Goal: Task Accomplishment & Management: Manage account settings

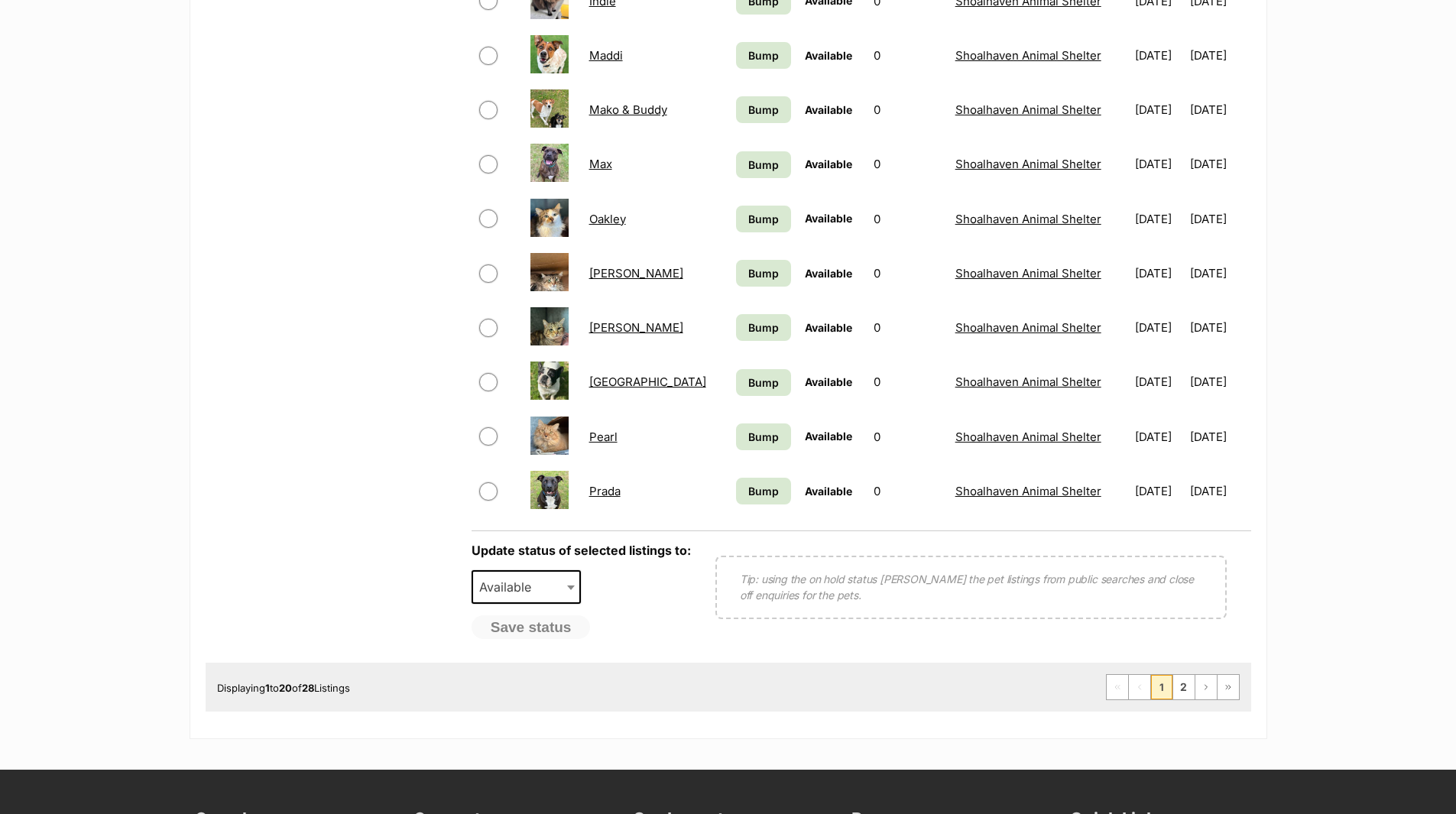
scroll to position [994, 0]
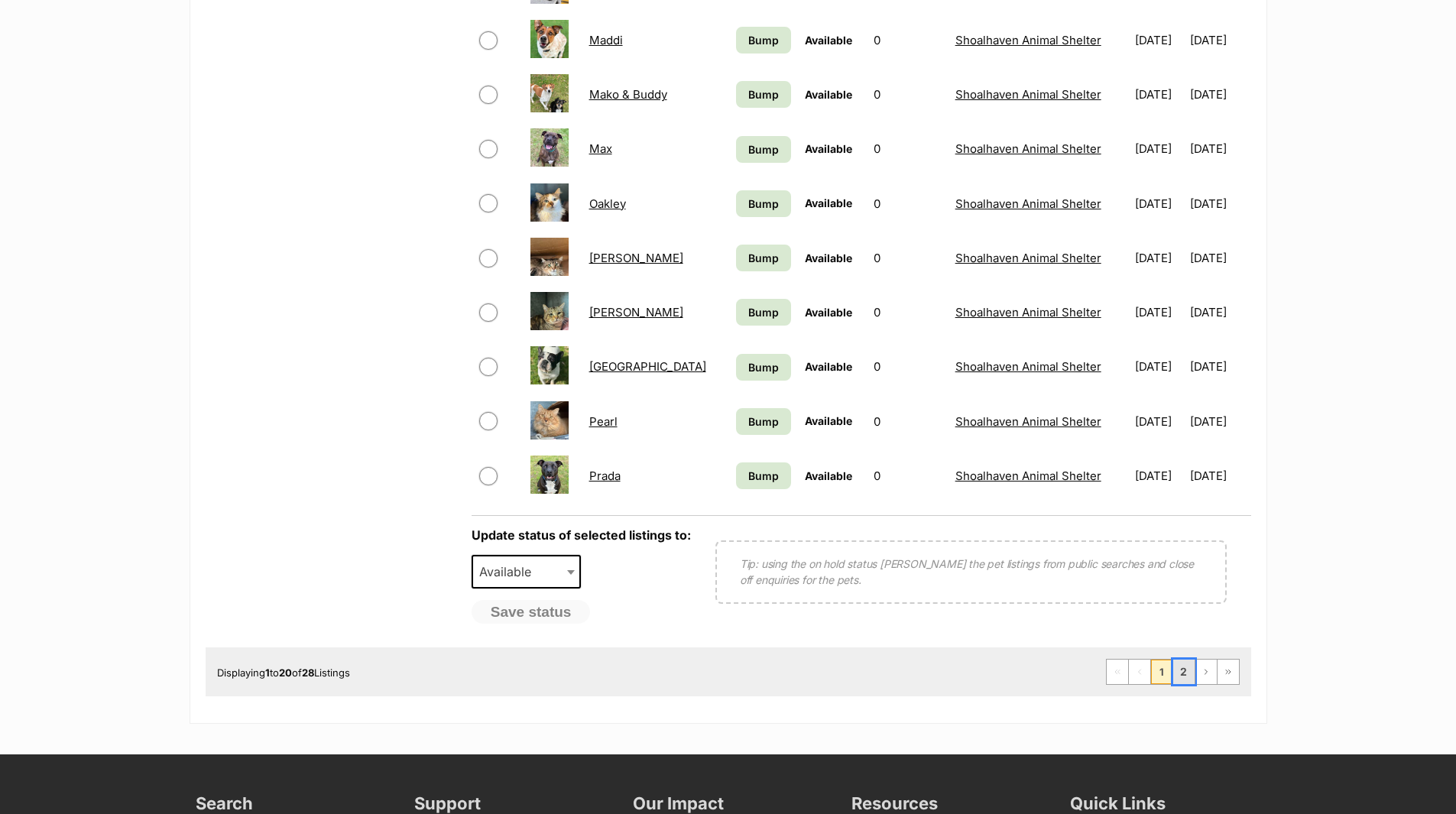
click at [1182, 668] on link "2" at bounding box center [1184, 671] width 22 height 24
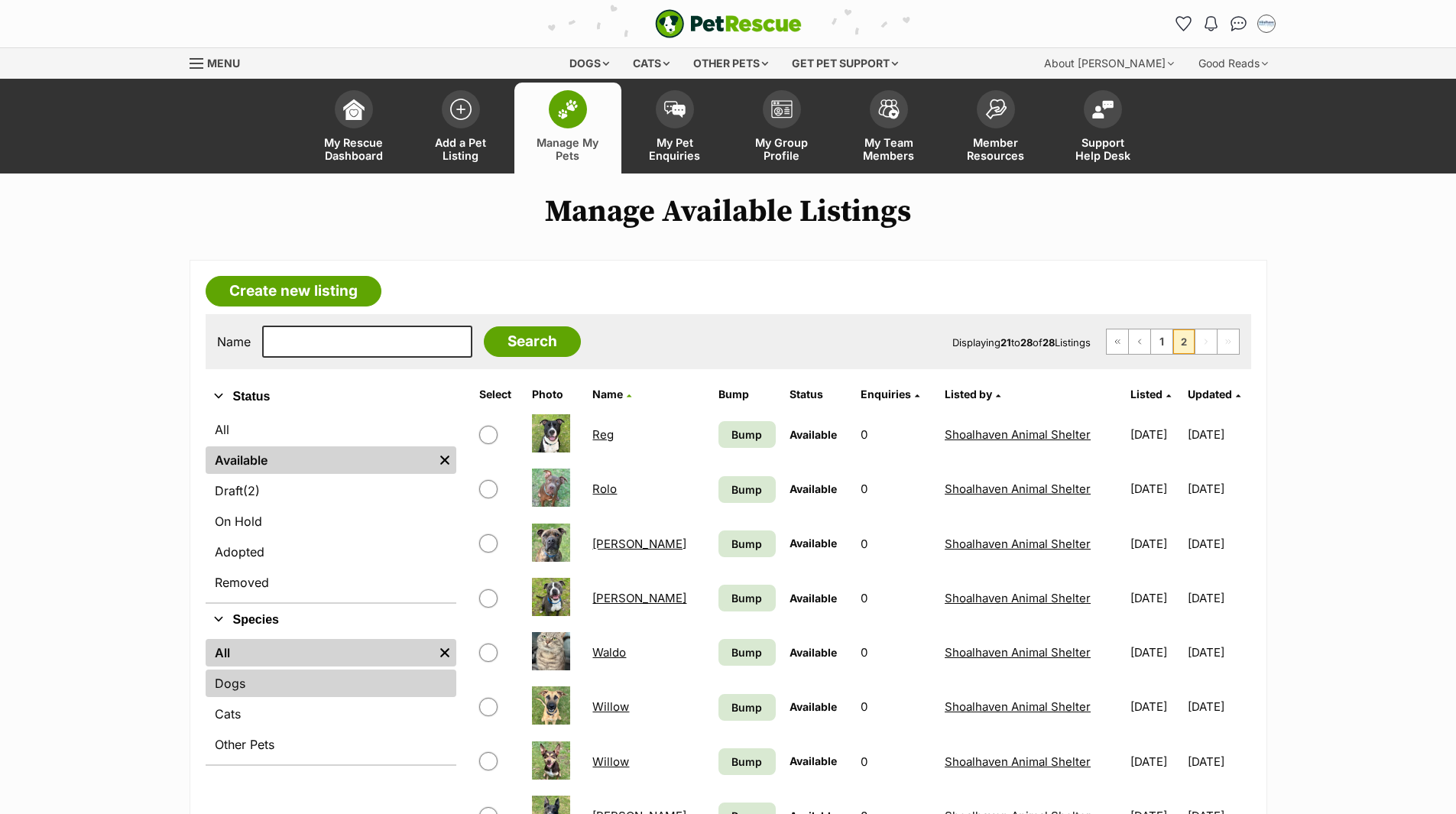
click at [232, 679] on link "Dogs" at bounding box center [330, 683] width 250 height 27
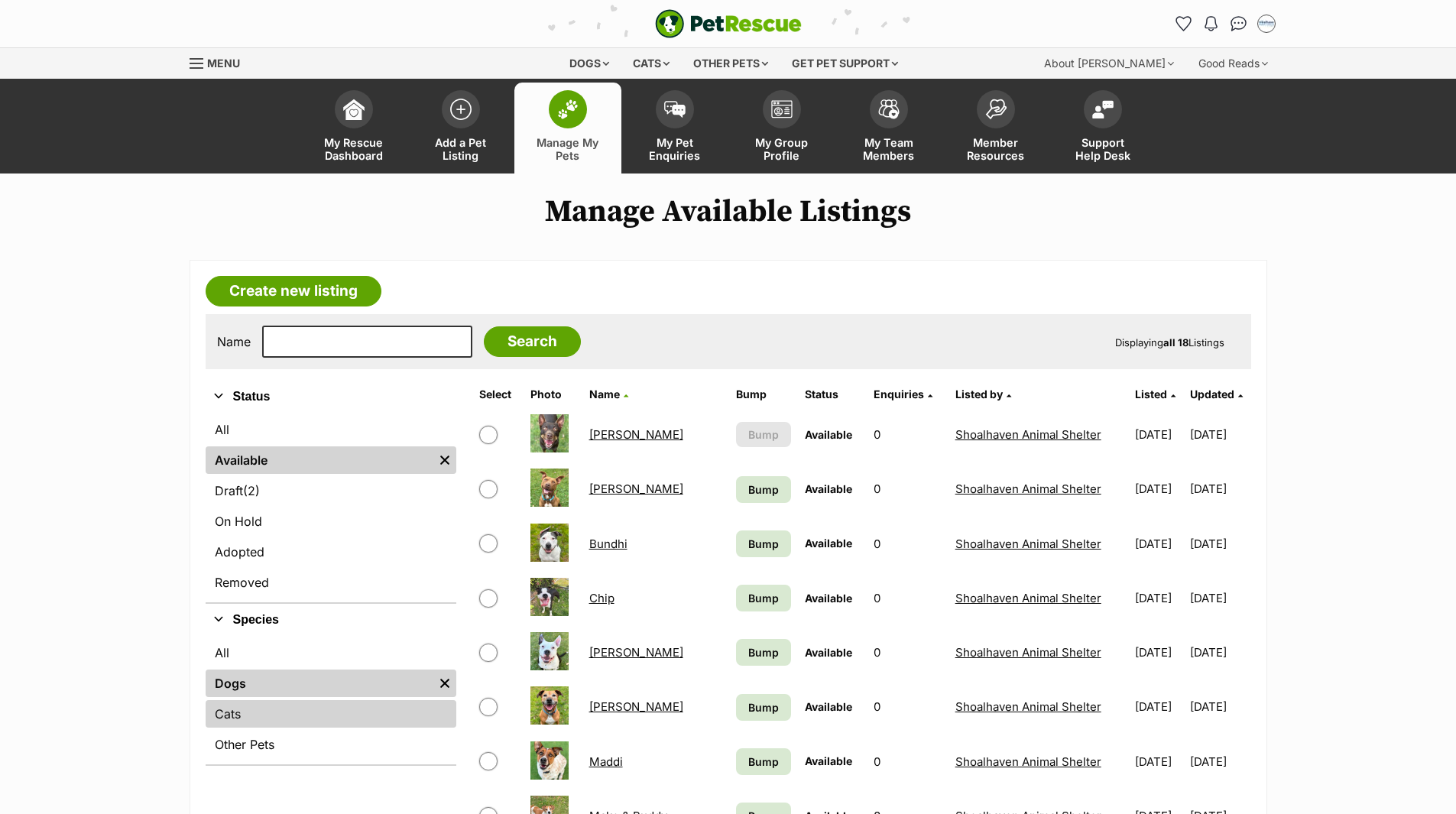
click at [230, 711] on link "Cats" at bounding box center [330, 714] width 250 height 27
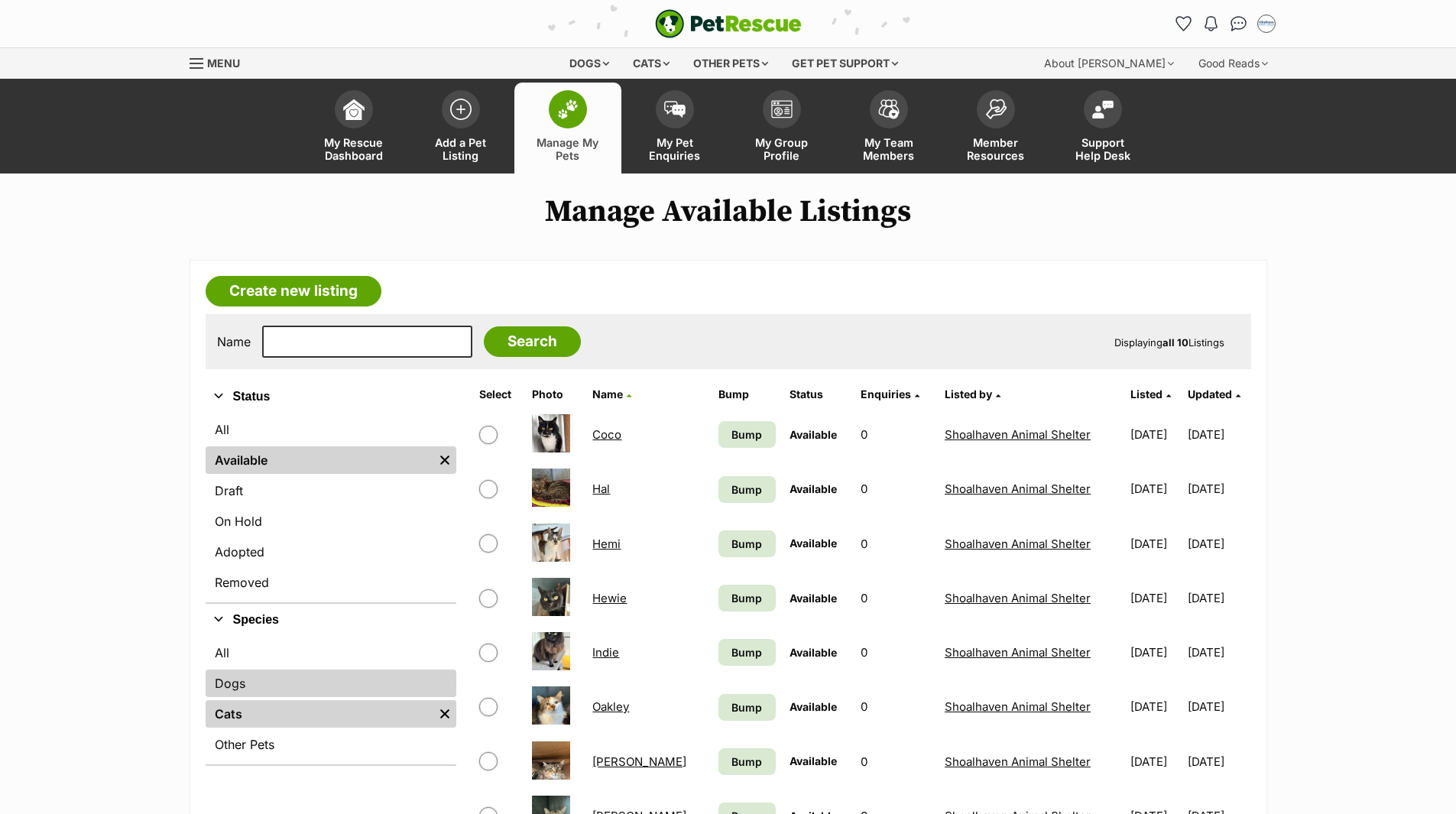
click at [246, 678] on link "Dogs" at bounding box center [330, 683] width 250 height 27
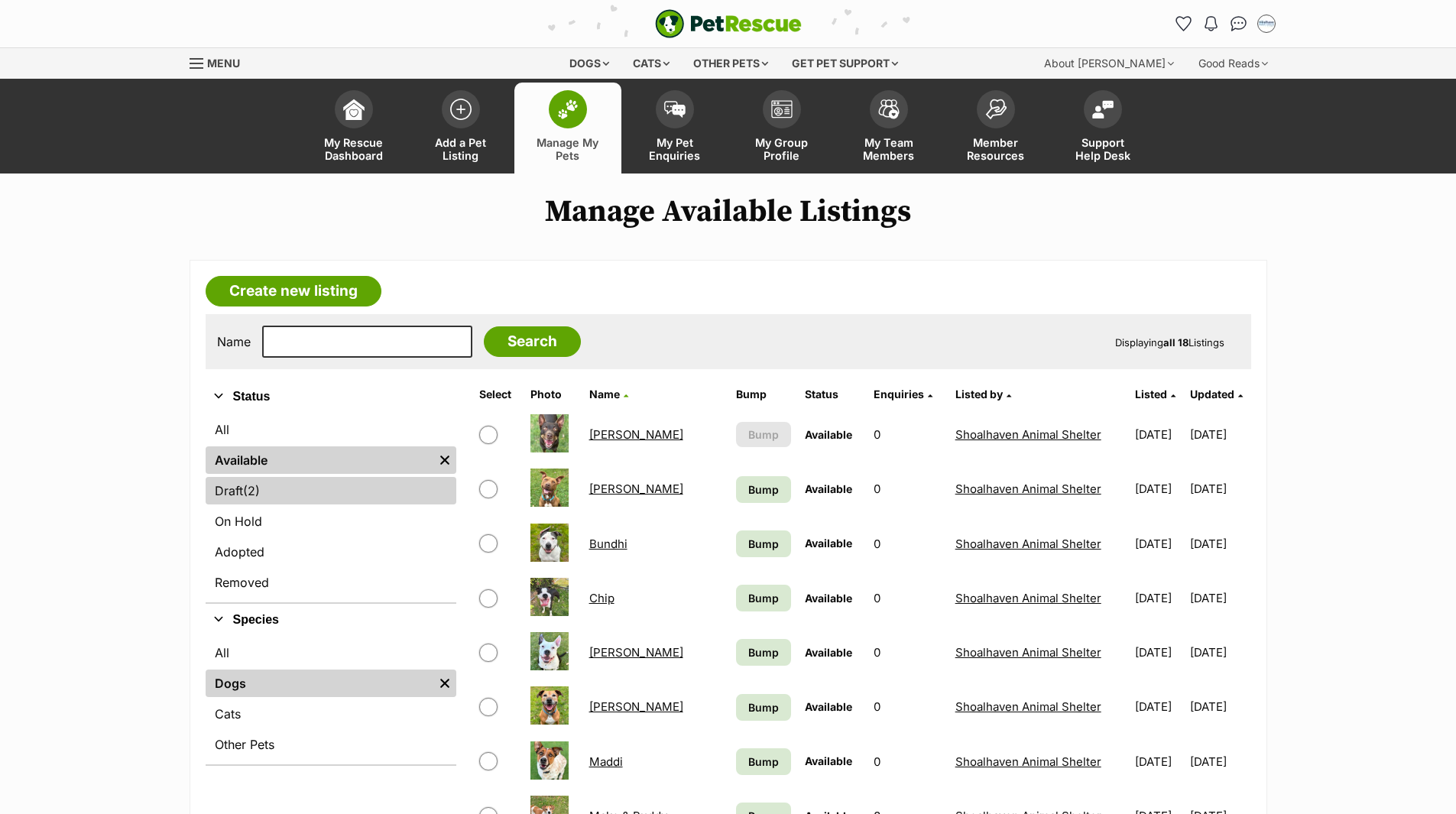
click at [224, 491] on link "Draft (2) Items" at bounding box center [330, 490] width 250 height 27
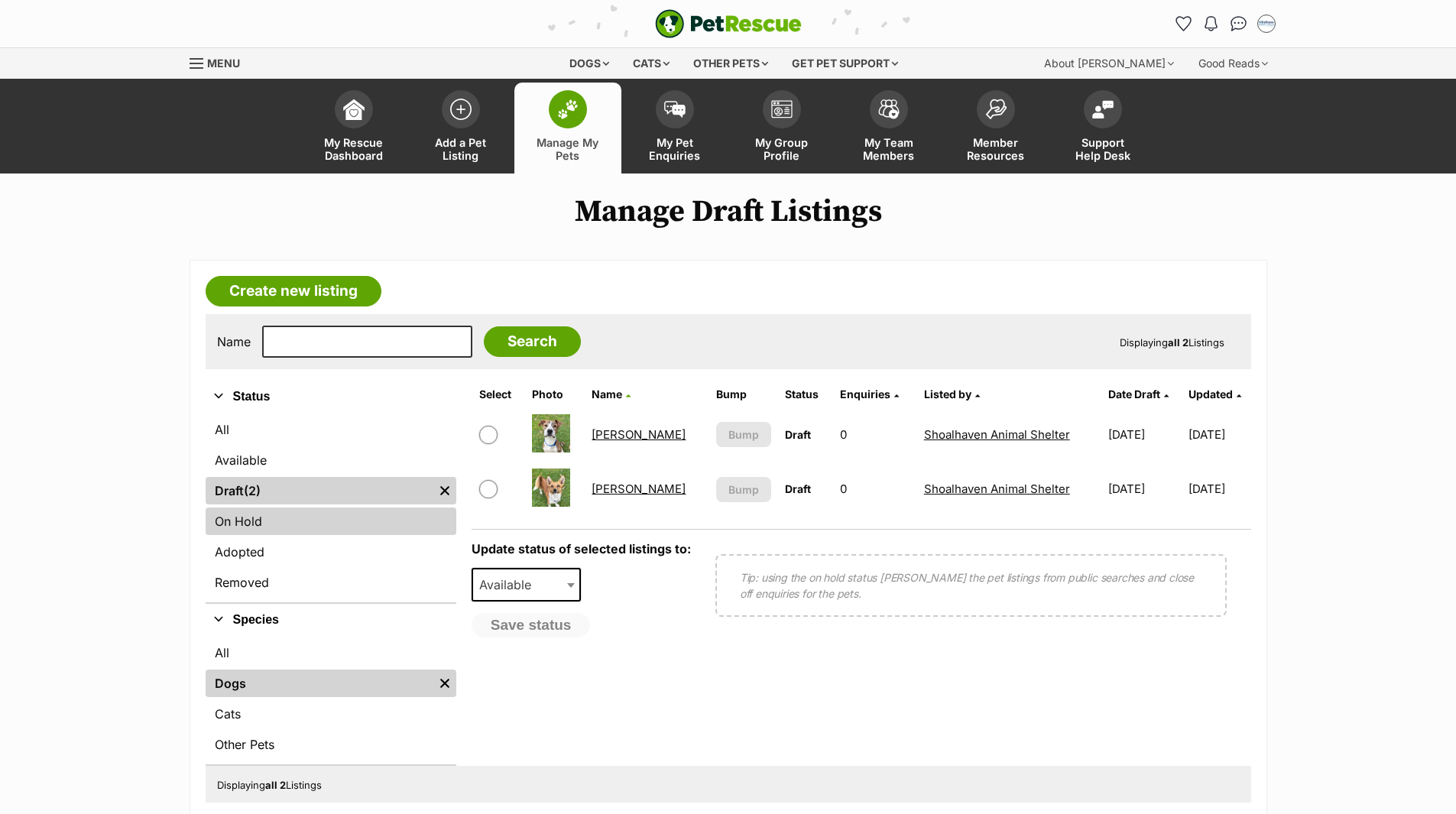
drag, startPoint x: 225, startPoint y: 519, endPoint x: 248, endPoint y: 535, distance: 28.0
click at [225, 519] on link "On Hold" at bounding box center [330, 521] width 250 height 27
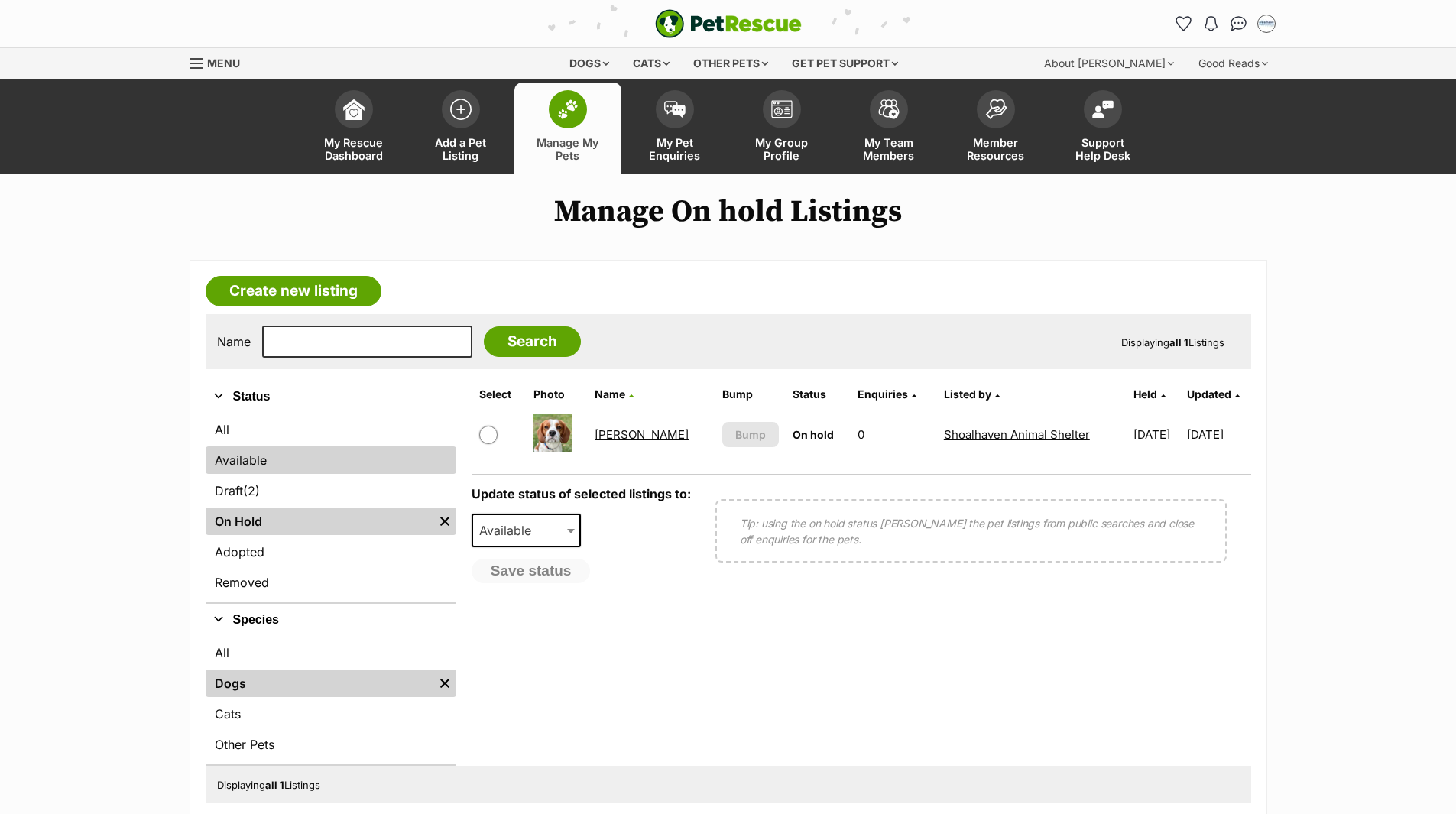
click at [242, 459] on link "Available" at bounding box center [330, 459] width 250 height 27
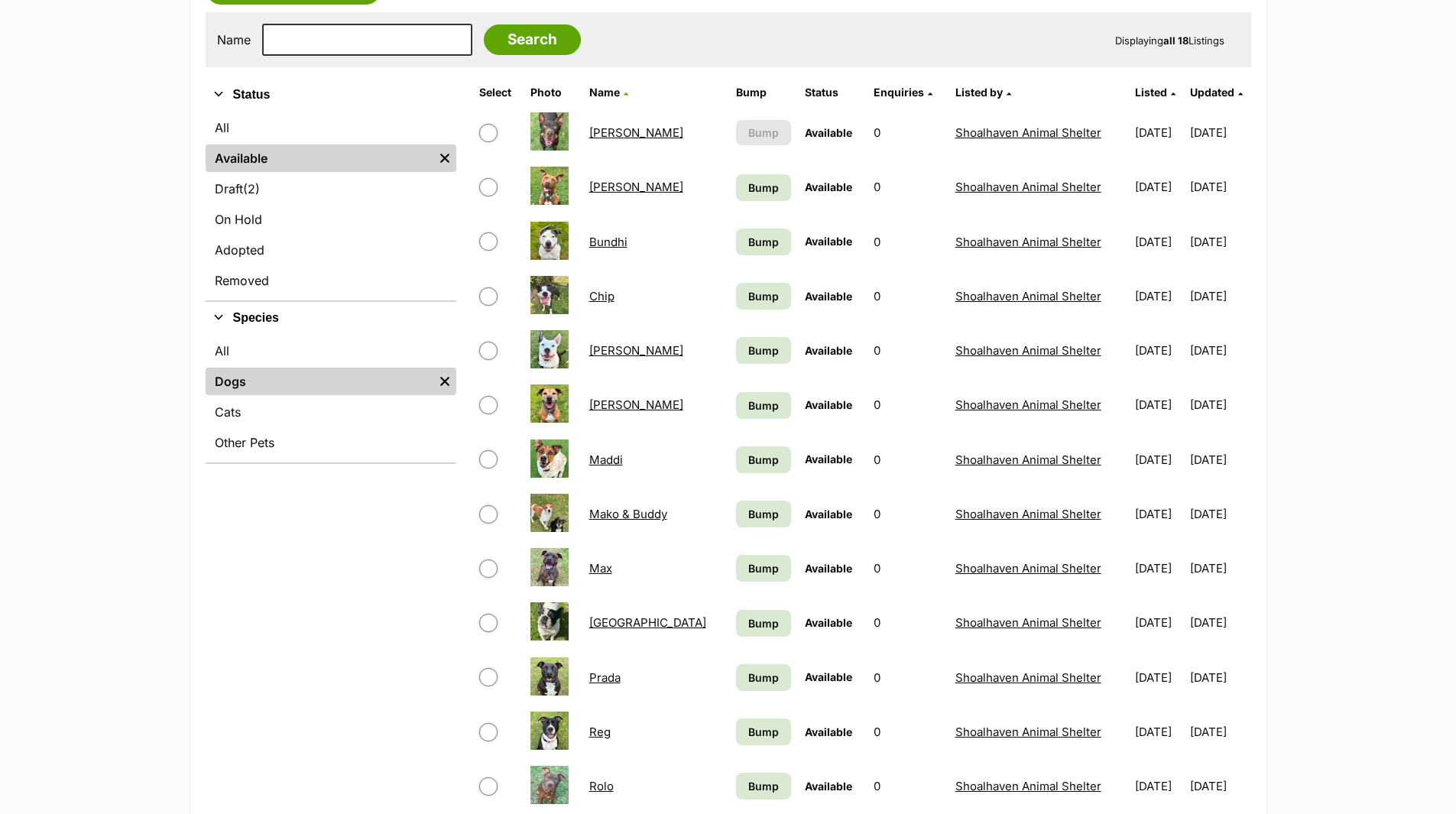
scroll to position [306, 0]
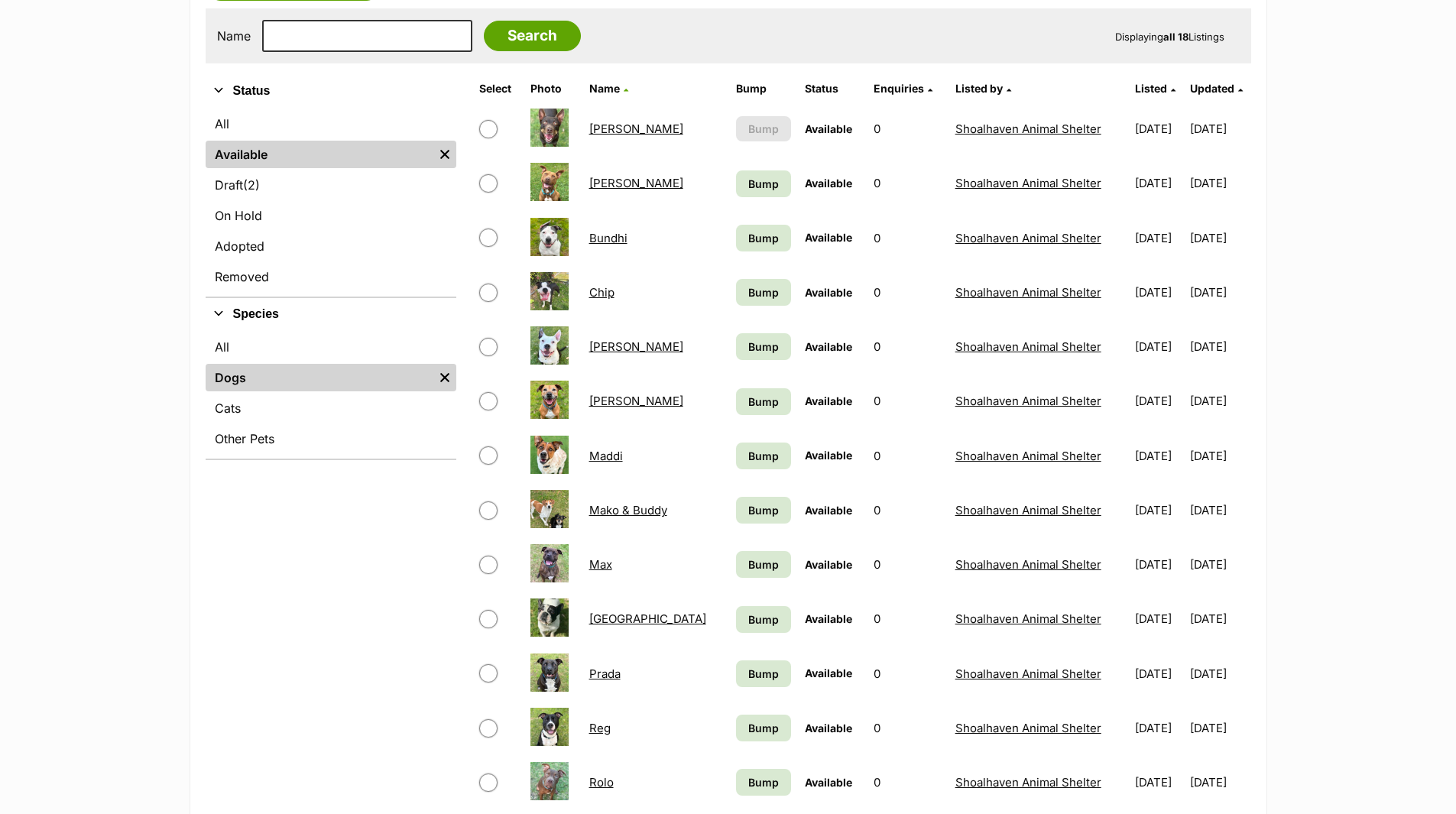
click at [612, 618] on link "[GEOGRAPHIC_DATA]" at bounding box center [648, 619] width 117 height 15
